Goal: Task Accomplishment & Management: Use online tool/utility

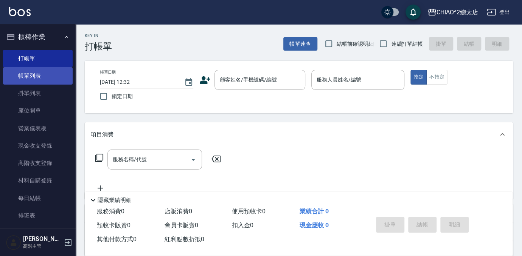
click at [51, 78] on link "帳單列表" at bounding box center [38, 75] width 70 height 17
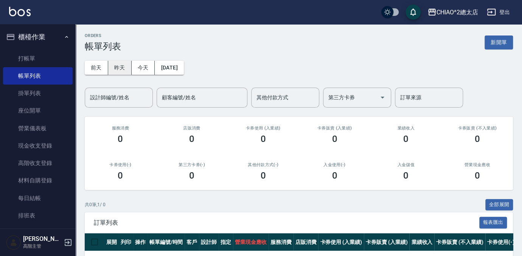
click at [125, 65] on button "昨天" at bounding box center [119, 68] width 23 height 14
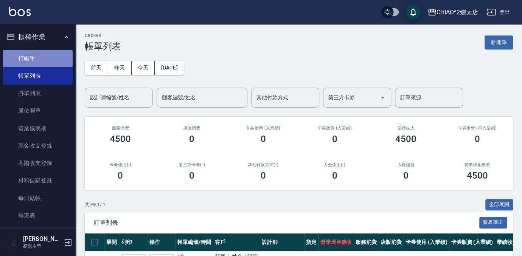
click at [38, 59] on link "打帳單" at bounding box center [38, 58] width 70 height 17
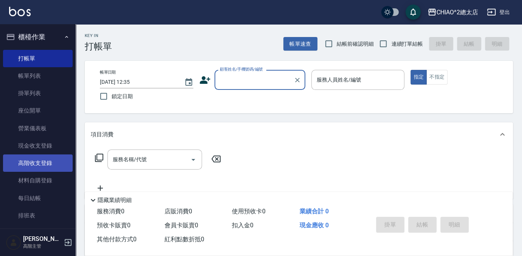
click at [56, 160] on link "高階收支登錄" at bounding box center [38, 163] width 70 height 17
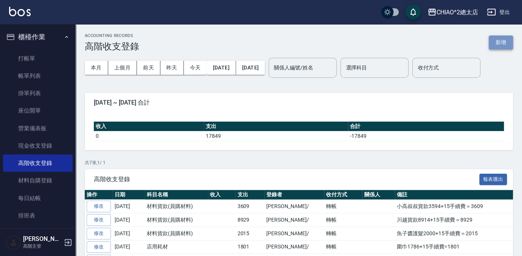
click at [500, 40] on button "新增" at bounding box center [501, 43] width 24 height 14
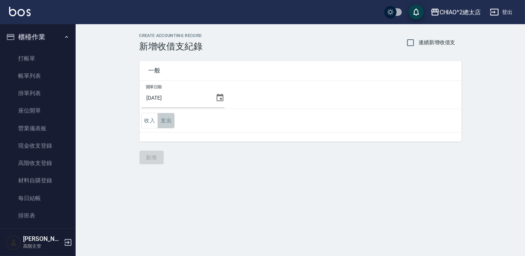
click at [163, 123] on button "支出" at bounding box center [166, 121] width 17 height 16
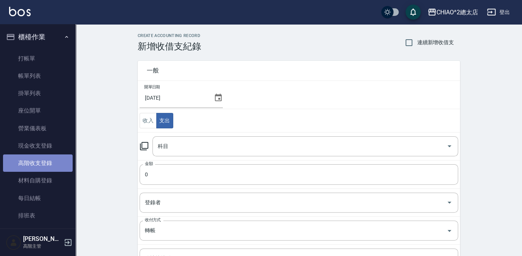
click at [47, 164] on link "高階收支登錄" at bounding box center [38, 163] width 70 height 17
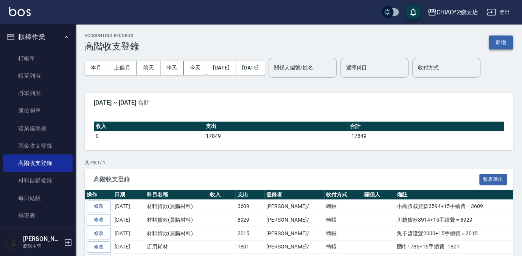
click at [504, 44] on button "新增" at bounding box center [501, 43] width 24 height 14
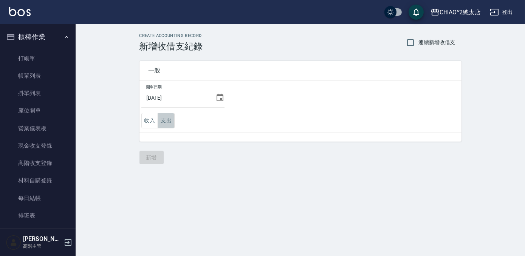
click at [163, 118] on button "支出" at bounding box center [166, 121] width 17 height 16
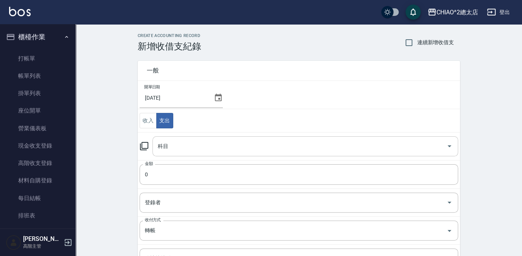
click at [206, 147] on input "科目" at bounding box center [299, 146] width 287 height 13
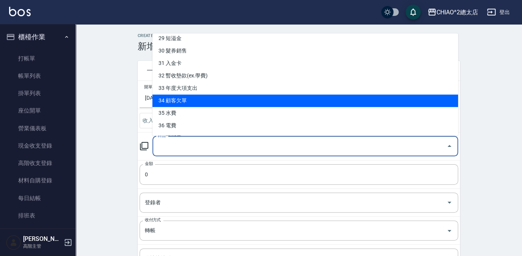
scroll to position [377, 0]
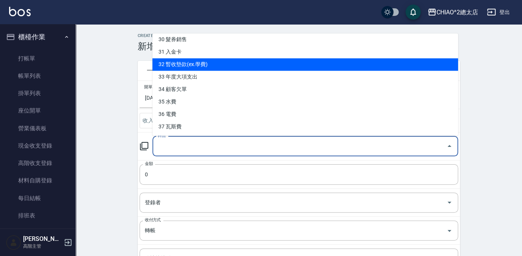
click at [312, 64] on li "32 暫收墊款(ex.學費)" at bounding box center [305, 64] width 306 height 12
type input "32 暫收墊款(ex.學費)"
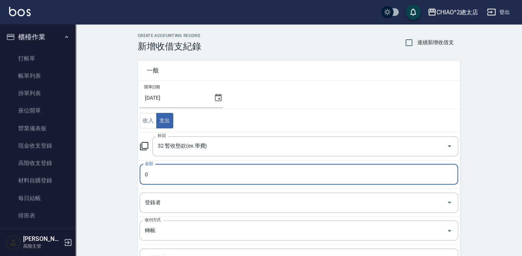
click at [253, 181] on input "0" at bounding box center [299, 174] width 318 height 20
click at [254, 180] on input "0" at bounding box center [299, 174] width 318 height 20
click at [253, 178] on input "0" at bounding box center [299, 174] width 318 height 20
click at [249, 173] on input "0" at bounding box center [299, 174] width 318 height 20
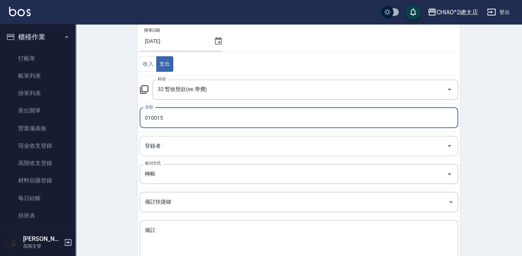
scroll to position [68, 0]
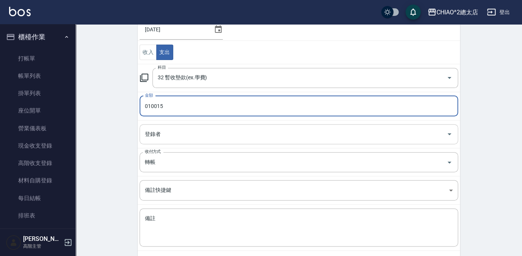
type input "010015"
click at [264, 138] on input "登錄者" at bounding box center [293, 134] width 300 height 13
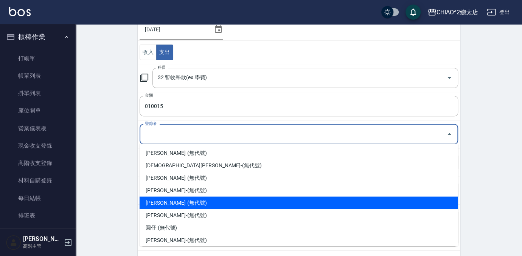
click at [267, 204] on li "[PERSON_NAME]-(無代號)" at bounding box center [299, 203] width 318 height 12
type input "[PERSON_NAME]-(無代號)"
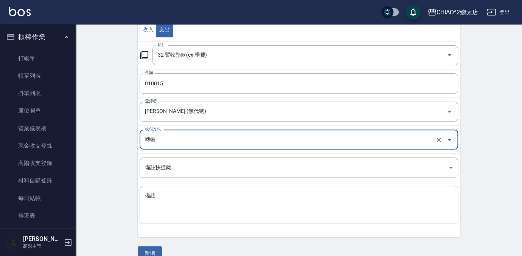
scroll to position [103, 0]
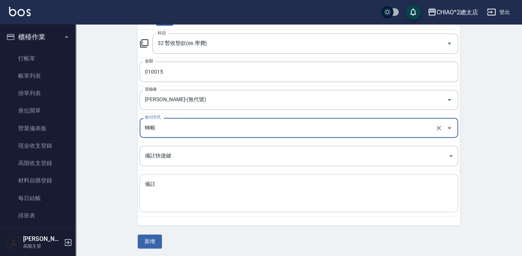
click at [195, 186] on textarea "備註" at bounding box center [299, 194] width 308 height 26
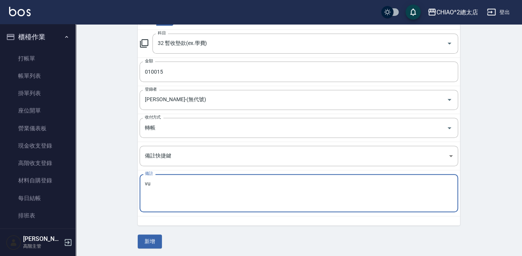
type textarea "v"
type textarea "小"
type textarea "[PERSON_NAME]剪髮課程10000+15手續費=10015"
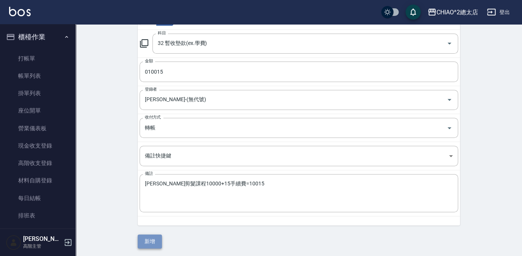
click at [155, 236] on button "新增" at bounding box center [150, 242] width 24 height 14
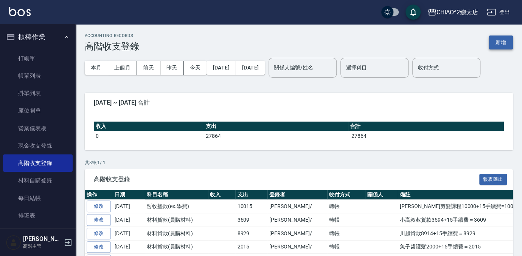
click at [500, 43] on button "新增" at bounding box center [501, 43] width 24 height 14
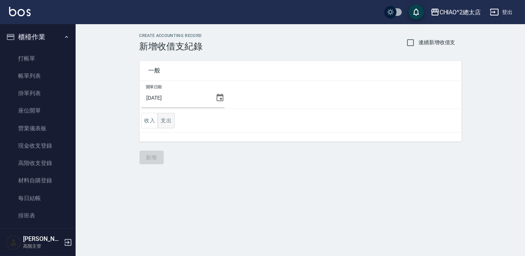
click at [168, 115] on button "支出" at bounding box center [166, 121] width 17 height 16
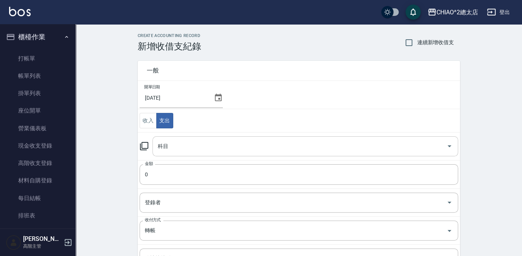
click at [279, 141] on input "科目" at bounding box center [299, 146] width 287 height 13
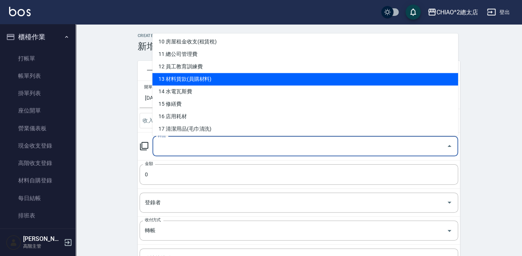
scroll to position [137, 0]
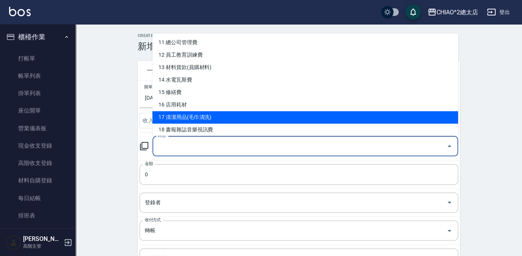
click at [268, 118] on li "17 清潔用品(毛巾清洗)" at bounding box center [305, 117] width 306 height 12
type input "17 清潔用品(毛巾清洗)"
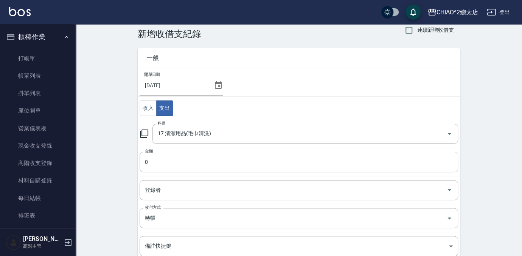
scroll to position [34, 0]
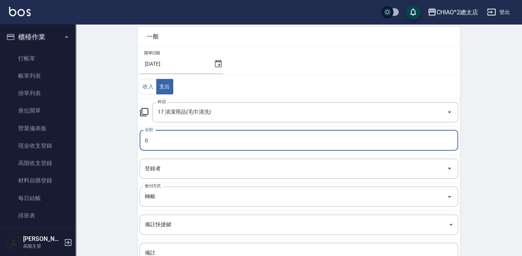
click at [262, 131] on input "0" at bounding box center [299, 140] width 318 height 20
click at [262, 135] on input "0" at bounding box center [299, 140] width 318 height 20
type input "03515"
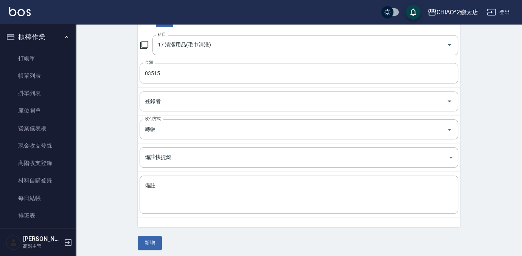
scroll to position [103, 0]
click at [242, 102] on input "登錄者" at bounding box center [293, 99] width 300 height 13
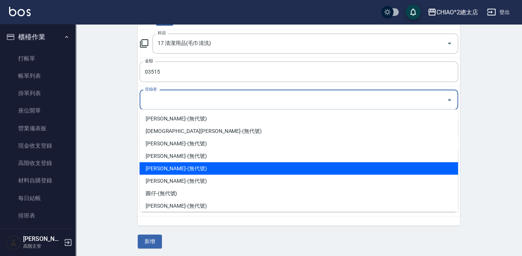
click at [252, 166] on li "[PERSON_NAME]-(無代號)" at bounding box center [299, 168] width 318 height 12
type input "[PERSON_NAME]-(無代號)"
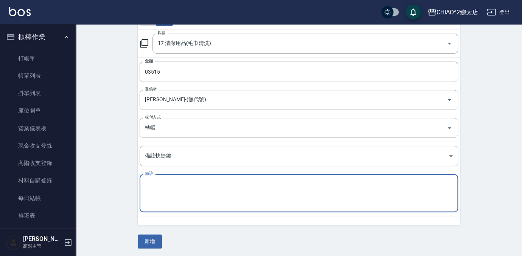
click at [216, 191] on textarea "備註" at bounding box center [299, 194] width 308 height 26
type textarea "8"
type textarea "8月洗毛巾費用3500+15手續費=3515"
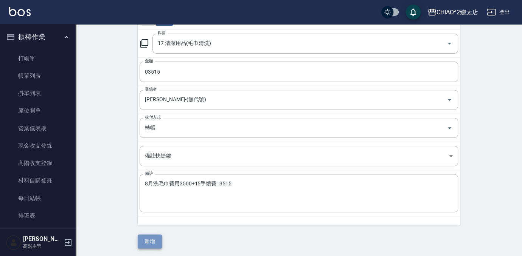
click at [156, 240] on button "新增" at bounding box center [150, 242] width 24 height 14
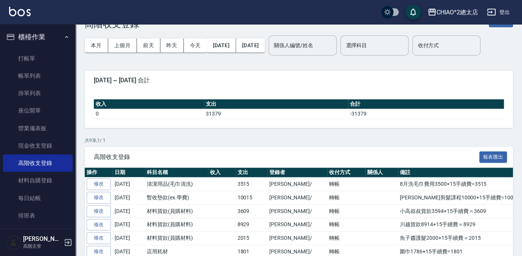
scroll to position [34, 0]
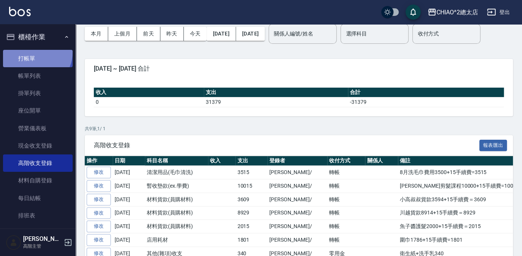
click at [33, 52] on link "打帳單" at bounding box center [38, 58] width 70 height 17
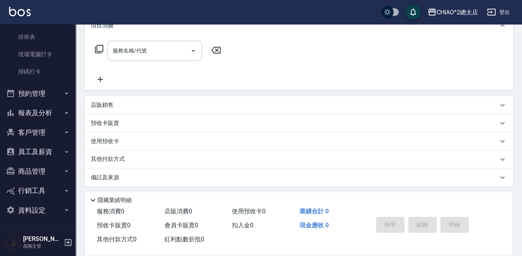
scroll to position [111, 0]
